Goal: Check status: Check status

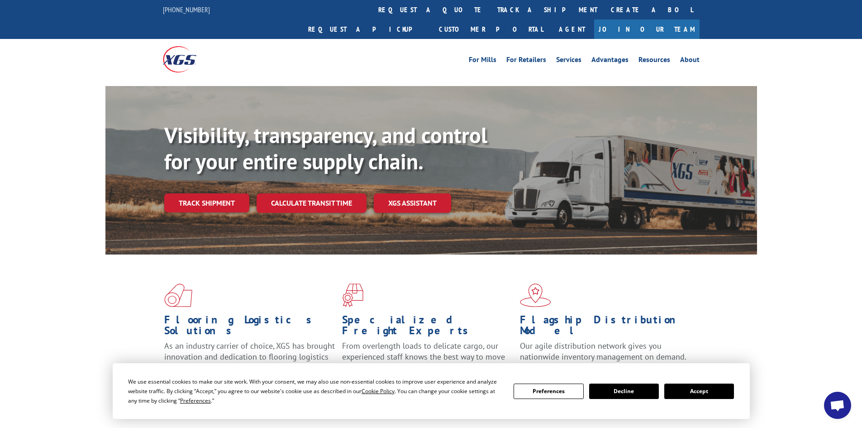
click at [700, 394] on button "Accept" at bounding box center [699, 390] width 70 height 15
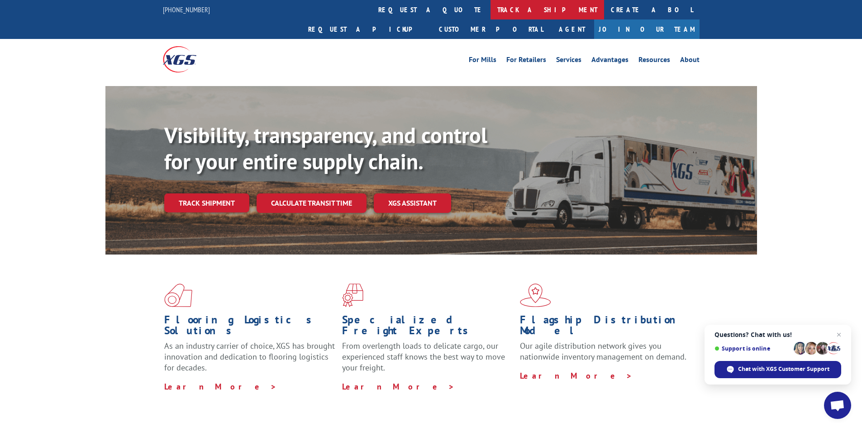
click at [490, 7] on link "track a shipment" at bounding box center [547, 9] width 114 height 19
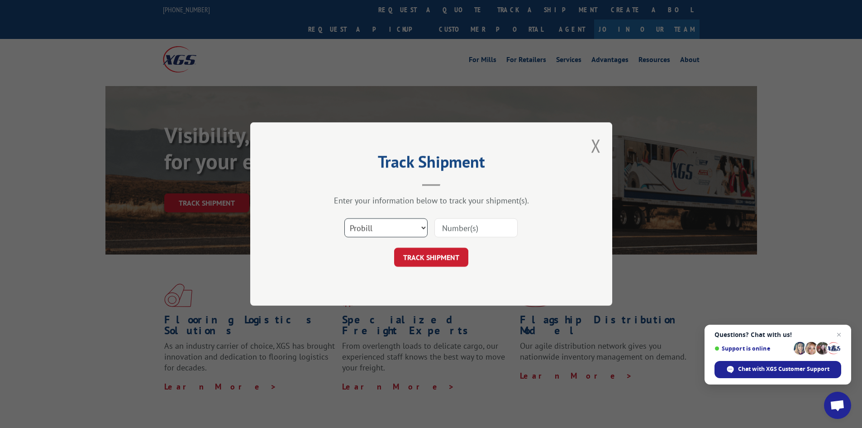
click at [359, 225] on select "Select category... Probill BOL PO" at bounding box center [385, 227] width 83 height 19
select select "po"
click at [344, 218] on select "Select category... Probill BOL PO" at bounding box center [385, 227] width 83 height 19
paste input "73521427"
type input "73521427"
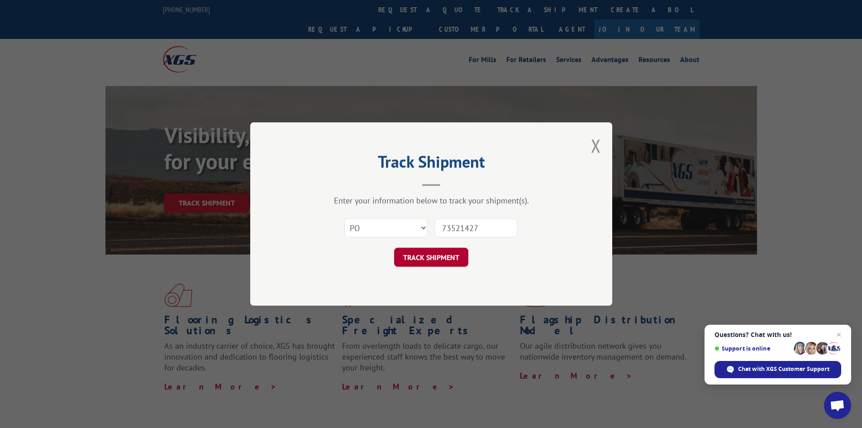
click at [442, 256] on button "TRACK SHIPMENT" at bounding box center [431, 256] width 74 height 19
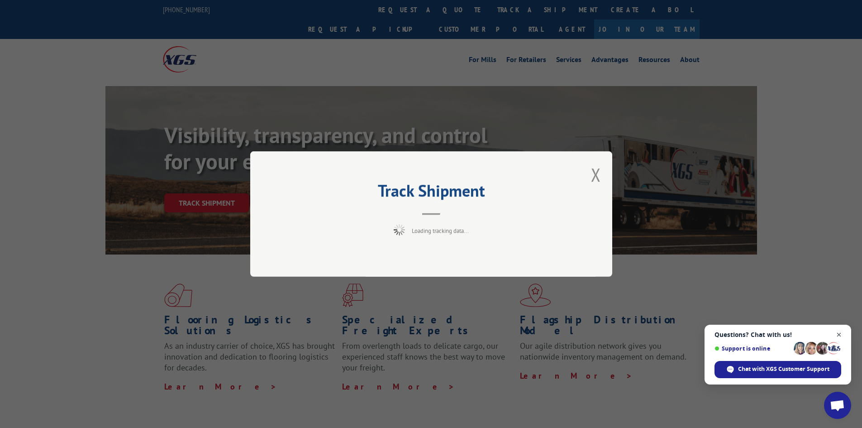
click at [842, 334] on span "Close chat" at bounding box center [838, 334] width 11 height 11
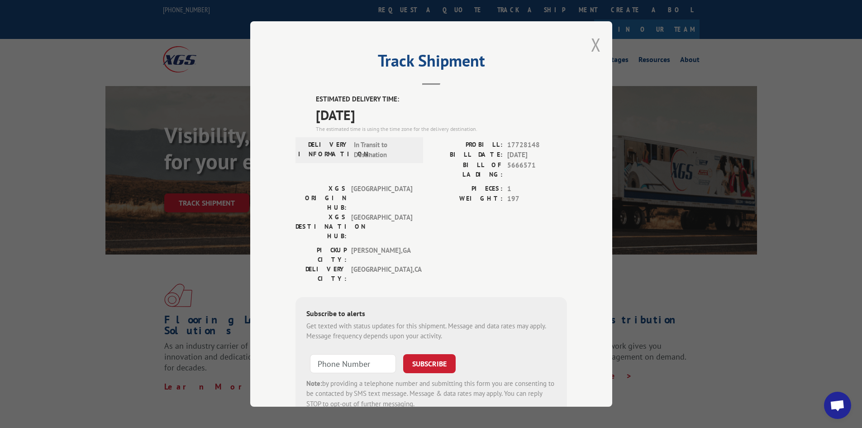
click at [591, 46] on button "Close modal" at bounding box center [596, 45] width 10 height 24
